Goal: Task Accomplishment & Management: Manage account settings

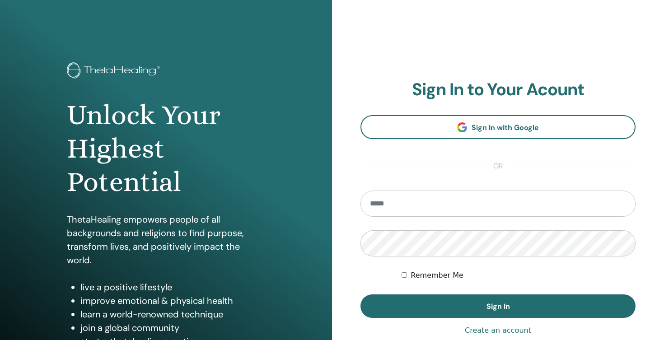
type input "**********"
click at [511, 276] on div "Remember Me" at bounding box center [519, 275] width 234 height 11
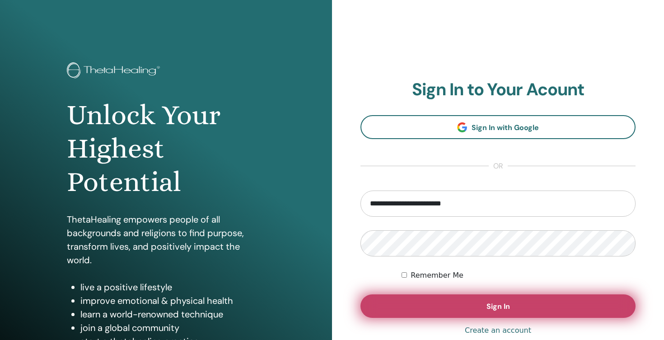
click at [484, 307] on button "Sign In" at bounding box center [498, 306] width 275 height 23
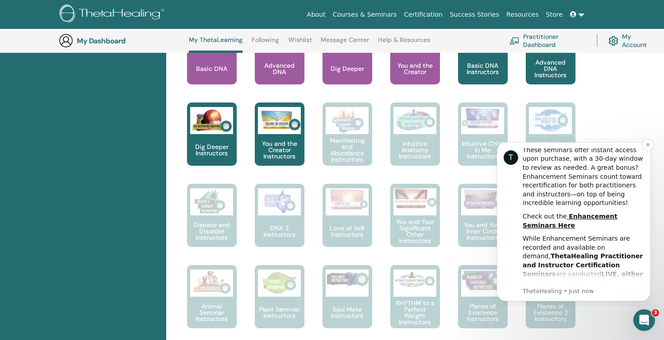
scroll to position [211, 0]
click at [633, 111] on div "Hello, Cara Your journey starts here; welcome to ThetaLearning HQ. Learn the wo…" at bounding box center [415, 257] width 498 height 1092
click at [648, 146] on icon "Dismiss notification" at bounding box center [648, 144] width 5 height 5
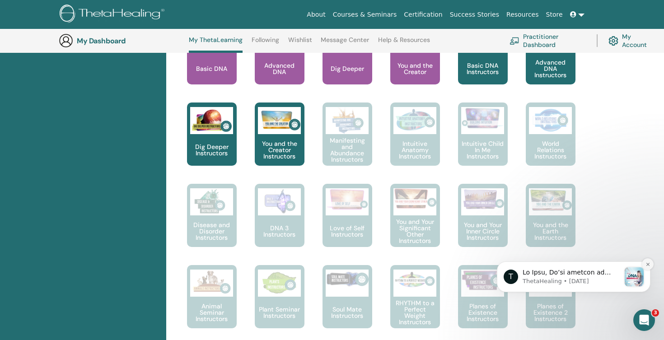
click at [646, 263] on icon "Dismiss notification" at bounding box center [648, 264] width 5 height 5
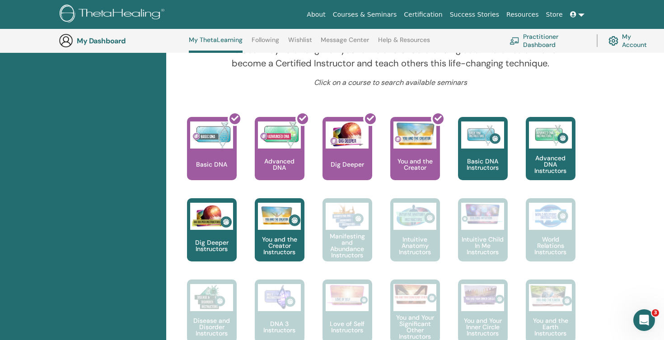
scroll to position [317, 0]
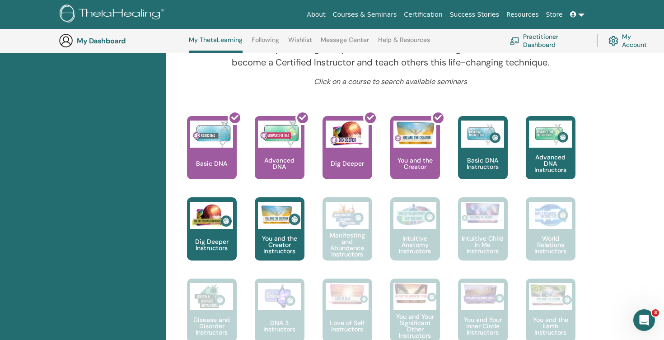
click at [539, 38] on link "Practitioner Dashboard" at bounding box center [548, 41] width 76 height 20
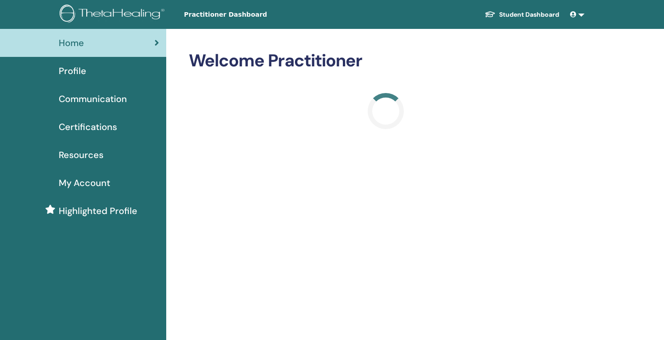
click at [582, 12] on link at bounding box center [578, 14] width 22 height 17
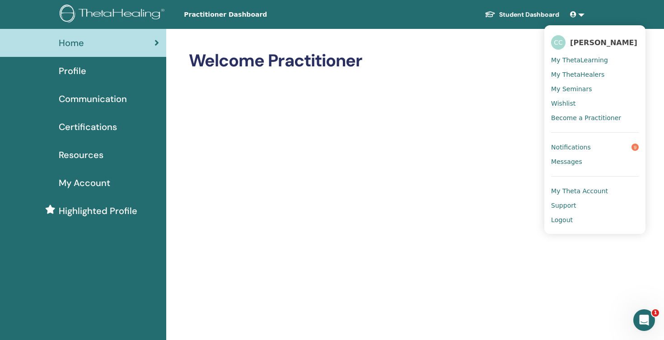
click at [566, 195] on span "My Theta Account" at bounding box center [579, 191] width 57 height 8
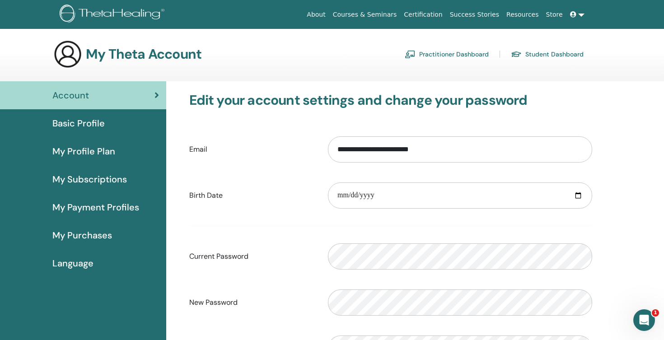
click at [89, 239] on span "My Purchases" at bounding box center [82, 236] width 60 height 14
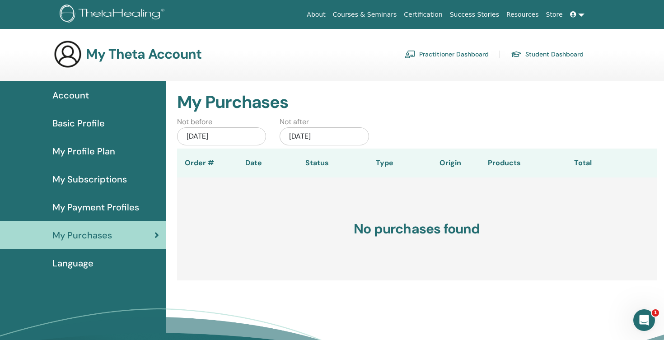
click at [72, 265] on span "Language" at bounding box center [72, 264] width 41 height 14
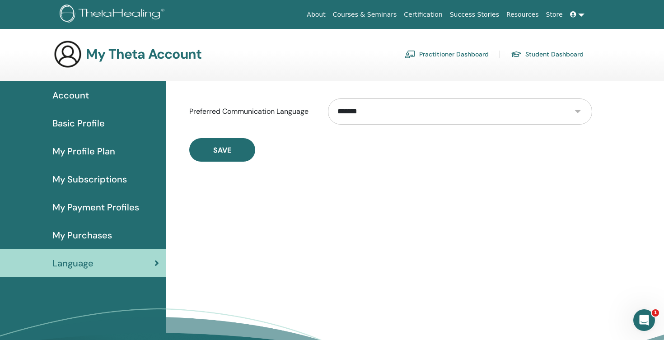
select select "***"
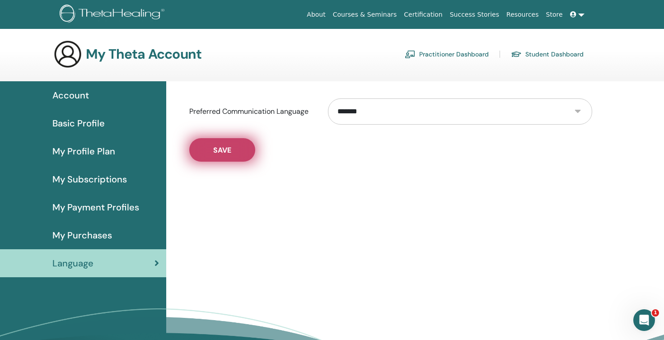
click at [226, 150] on span "Save" at bounding box center [222, 149] width 18 height 9
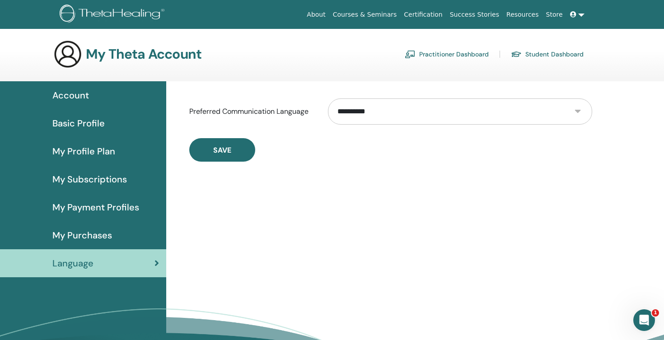
click at [554, 17] on link "Store" at bounding box center [555, 14] width 24 height 17
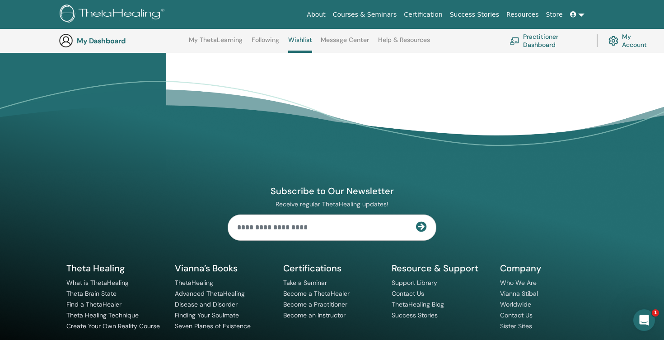
scroll to position [255, 0]
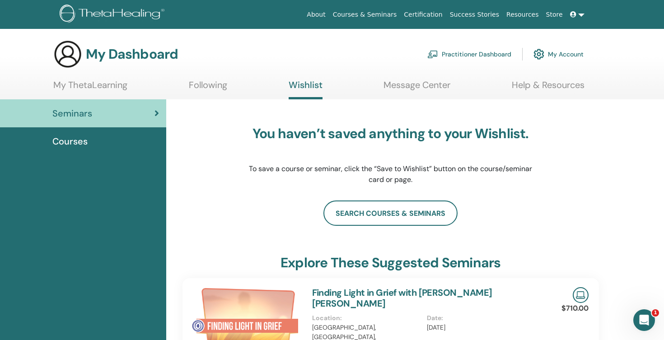
click at [560, 56] on link "My Account" at bounding box center [559, 54] width 50 height 20
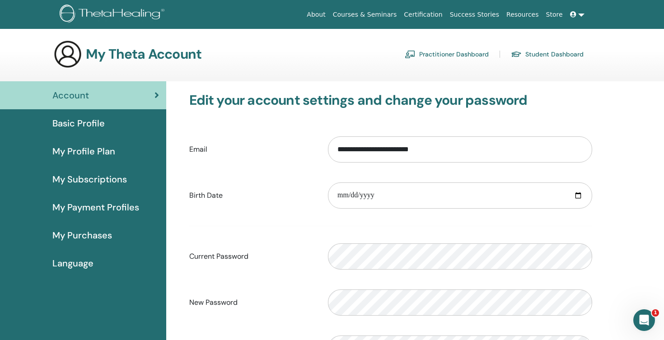
click at [556, 18] on link "Store" at bounding box center [555, 14] width 24 height 17
